Goal: Information Seeking & Learning: Learn about a topic

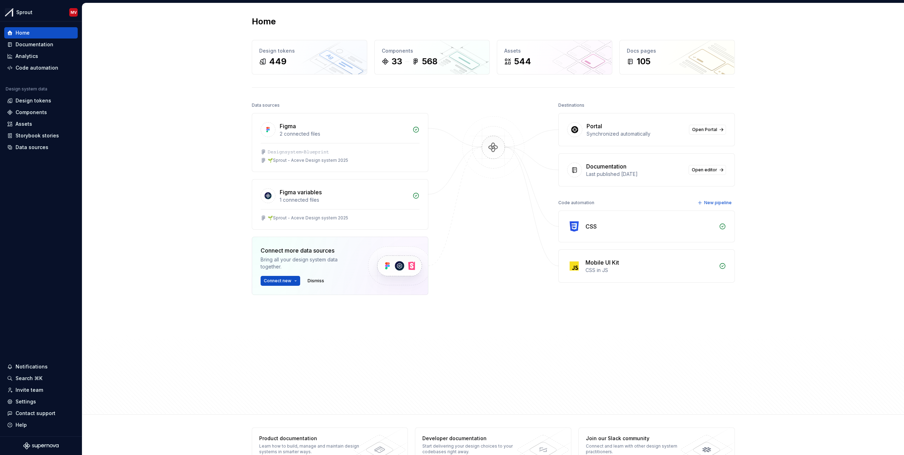
click at [764, 220] on div "Home Design tokens 449 Components 33 568 Assets 544 Docs pages 105 Data sources…" at bounding box center [492, 208] width 821 height 411
click at [54, 45] on div "Documentation" at bounding box center [41, 44] width 68 height 7
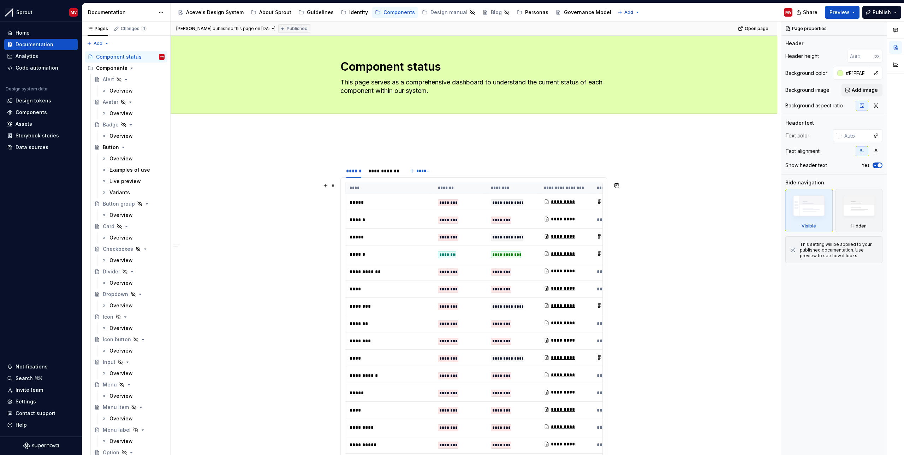
scroll to position [9, 0]
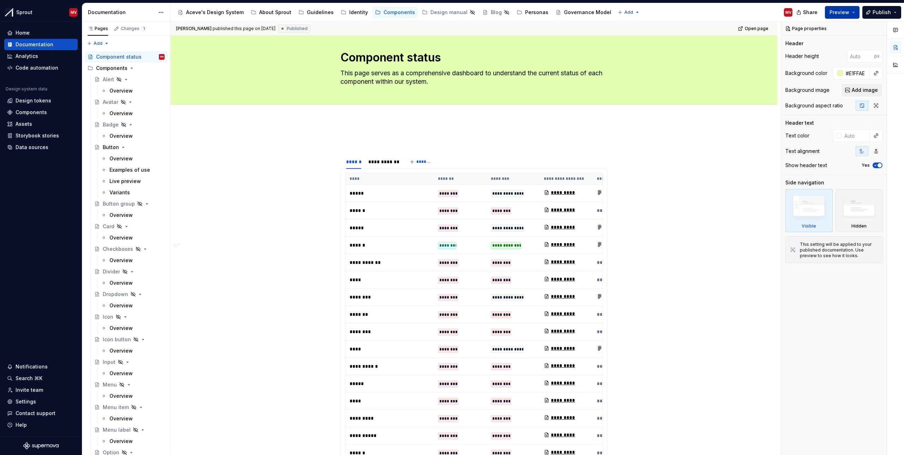
click at [846, 12] on span "Preview" at bounding box center [839, 12] width 20 height 7
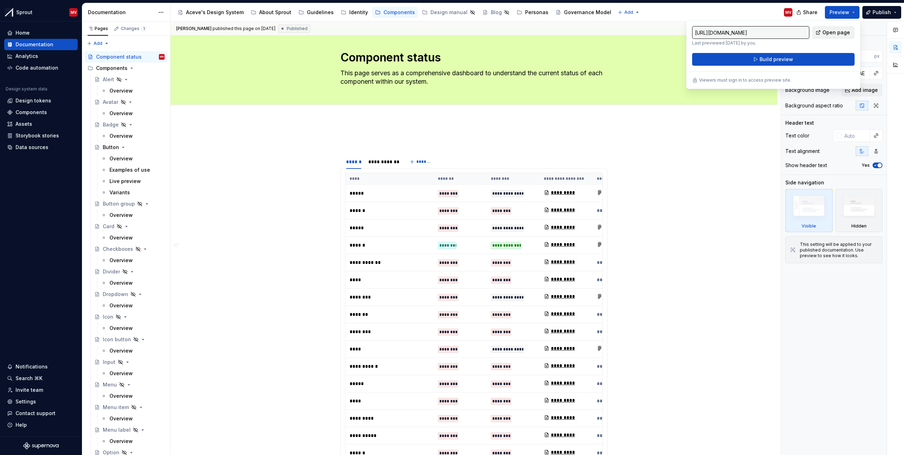
click at [827, 31] on span "Open page" at bounding box center [836, 32] width 28 height 7
type textarea "*"
